Goal: Navigation & Orientation: Understand site structure

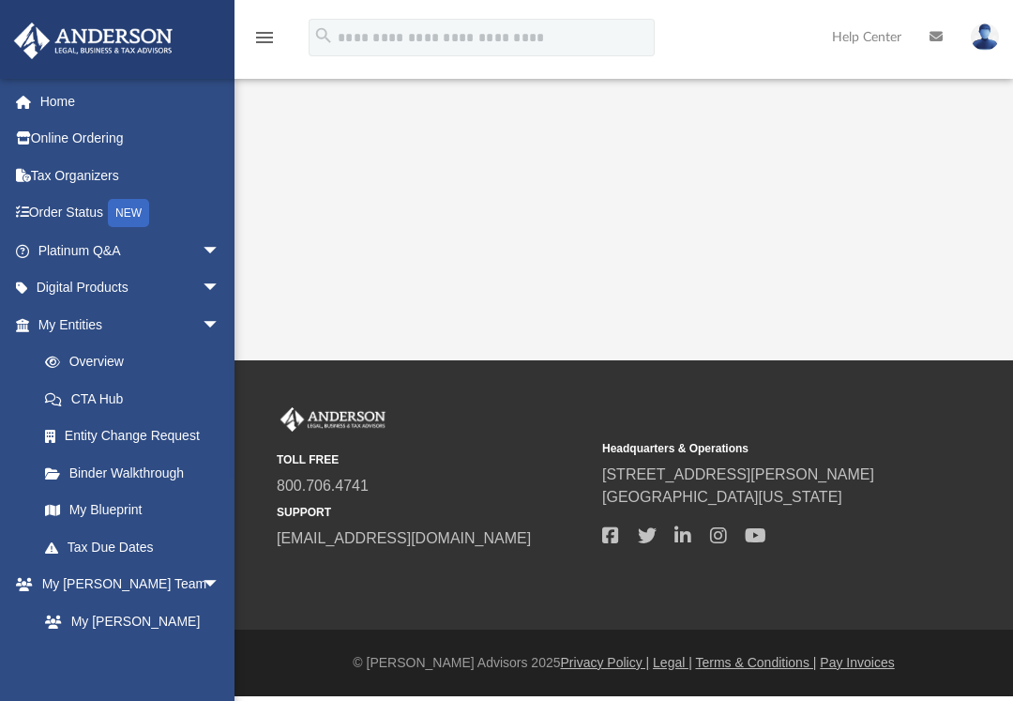
click at [477, 243] on div "App [EMAIL_ADDRESS][DOMAIN_NAME] Sign Out [EMAIL_ADDRESS][DOMAIN_NAME] Home Onl…" at bounding box center [506, 180] width 1013 height 360
click at [472, 272] on div "App [EMAIL_ADDRESS][DOMAIN_NAME] Sign Out [EMAIL_ADDRESS][DOMAIN_NAME] Home Onl…" at bounding box center [506, 180] width 1013 height 360
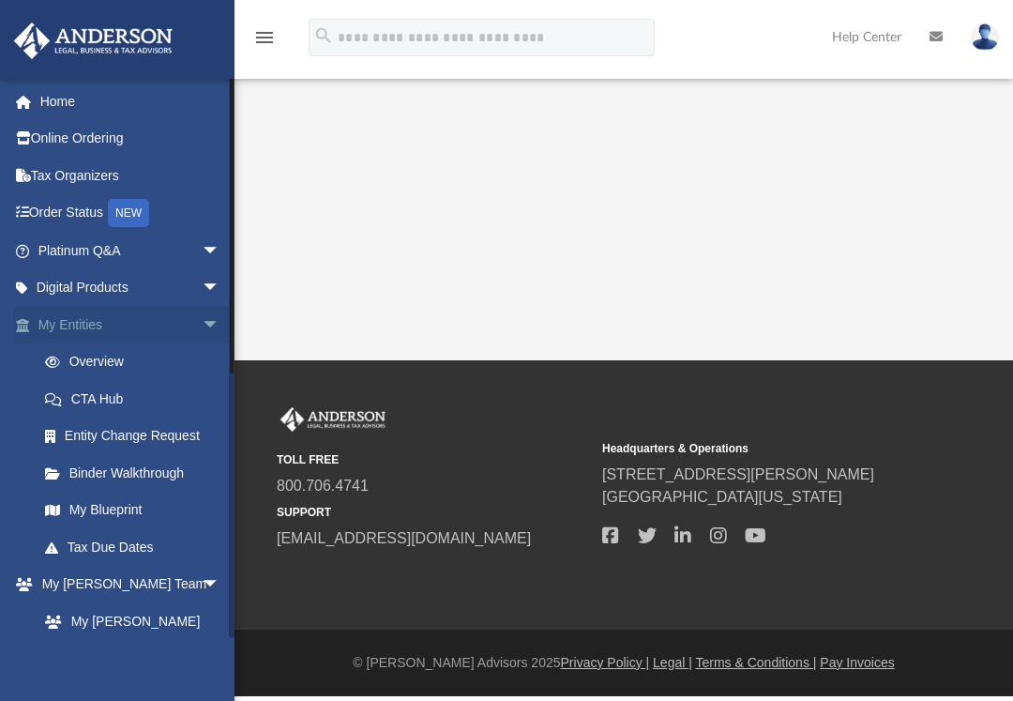
click at [202, 329] on span "arrow_drop_down" at bounding box center [221, 325] width 38 height 38
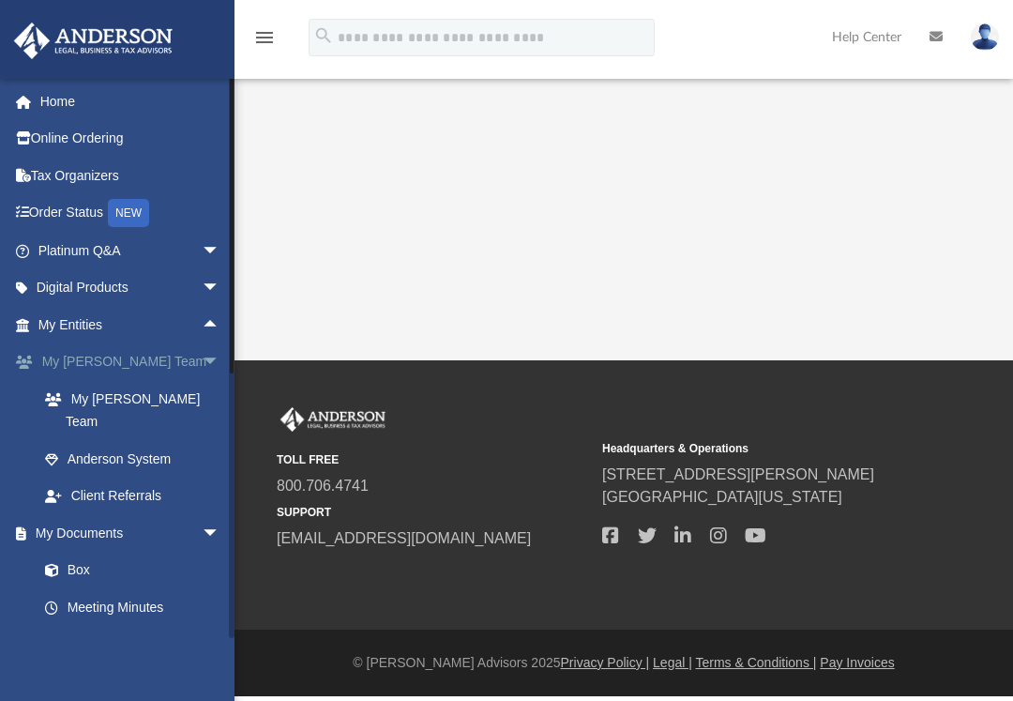
click at [207, 355] on span "arrow_drop_down" at bounding box center [221, 362] width 38 height 38
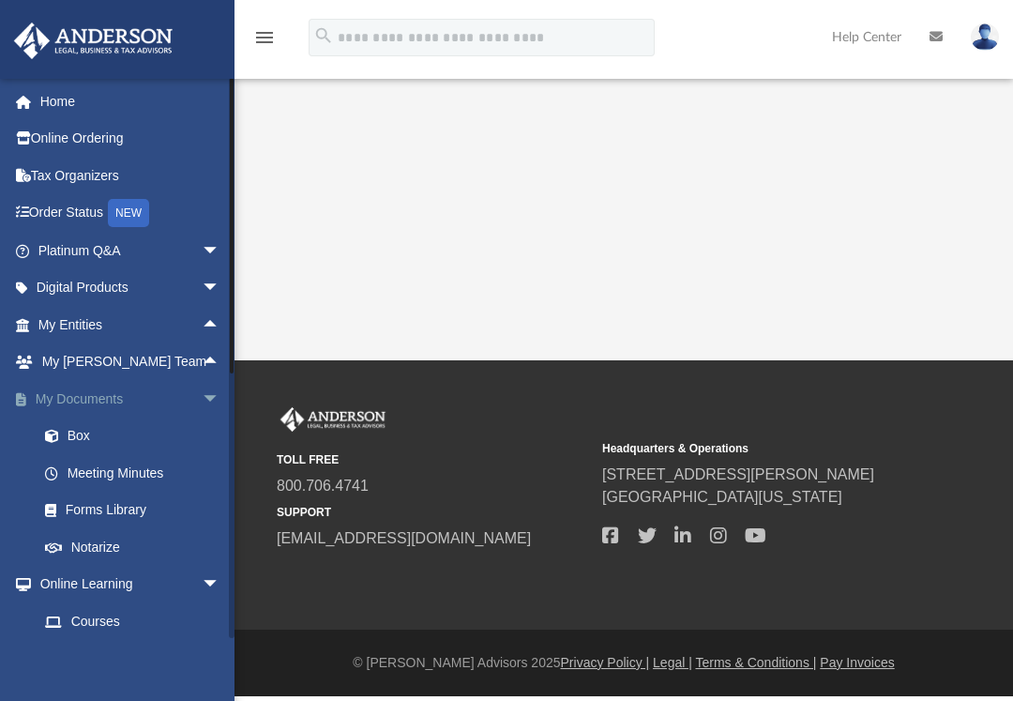
click at [204, 392] on span "arrow_drop_down" at bounding box center [221, 399] width 38 height 38
click at [203, 441] on span "arrow_drop_down" at bounding box center [221, 436] width 38 height 38
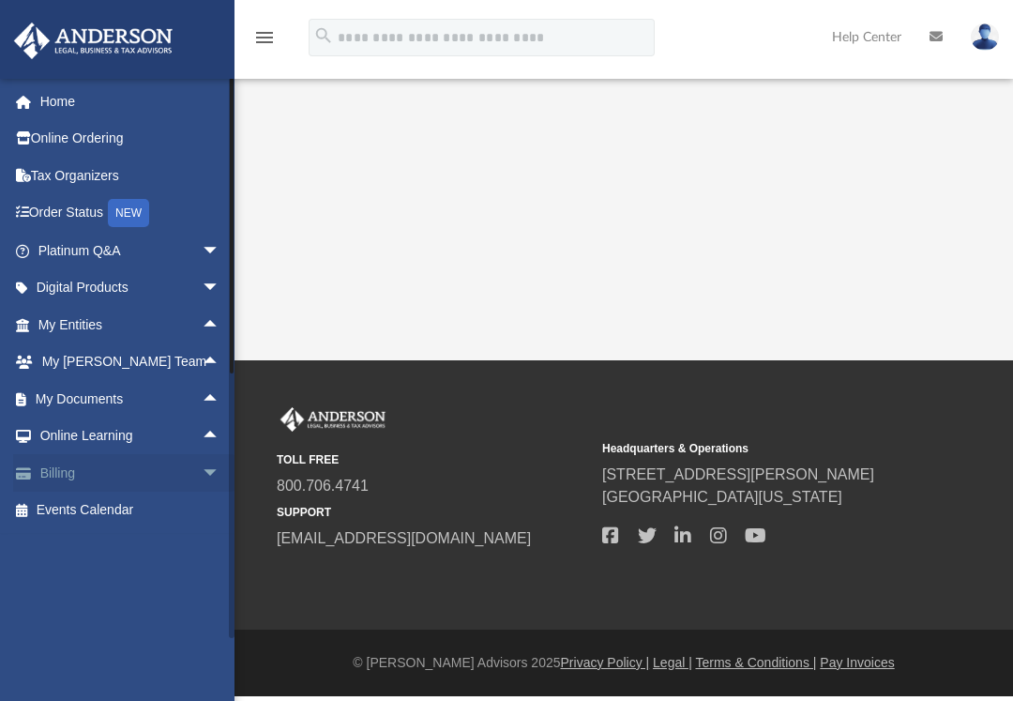
click at [203, 464] on span "arrow_drop_down" at bounding box center [221, 473] width 38 height 38
click at [202, 474] on span "arrow_drop_up" at bounding box center [221, 473] width 38 height 38
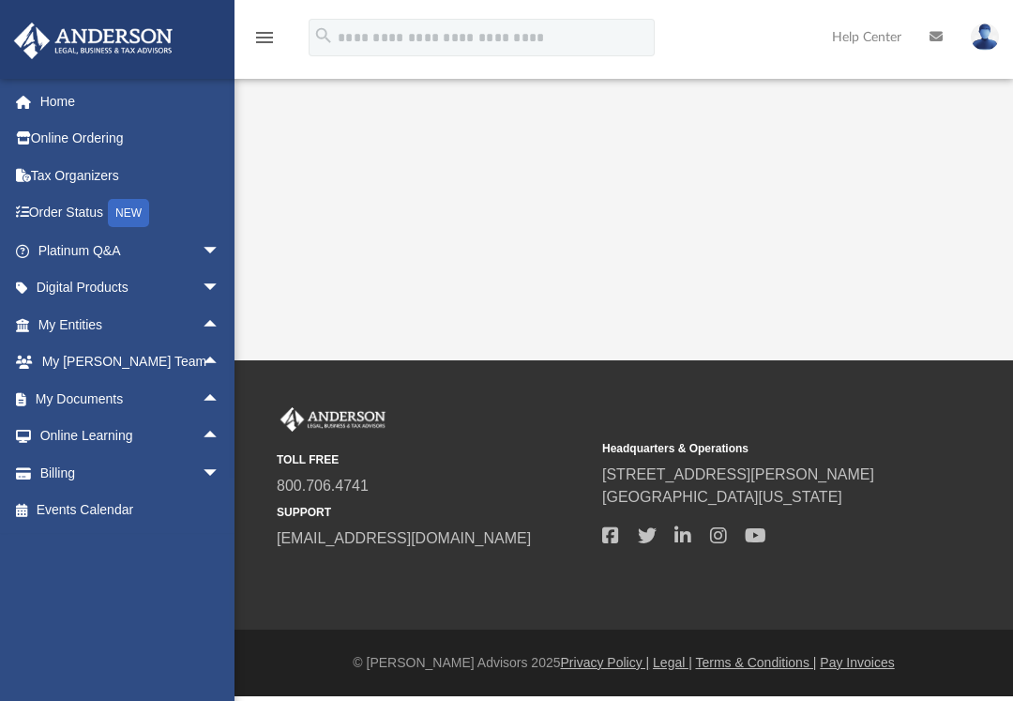
click at [384, 211] on div "App [EMAIL_ADDRESS][DOMAIN_NAME] Sign Out [EMAIL_ADDRESS][DOMAIN_NAME] Home Onl…" at bounding box center [506, 180] width 1013 height 360
click at [830, 222] on div "App [EMAIL_ADDRESS][DOMAIN_NAME] Sign Out [EMAIL_ADDRESS][DOMAIN_NAME] Home Onl…" at bounding box center [506, 180] width 1013 height 360
click at [569, 151] on div "App [EMAIL_ADDRESS][DOMAIN_NAME] Sign Out [EMAIL_ADDRESS][DOMAIN_NAME] Home Onl…" at bounding box center [506, 180] width 1013 height 360
